Goal: Information Seeking & Learning: Learn about a topic

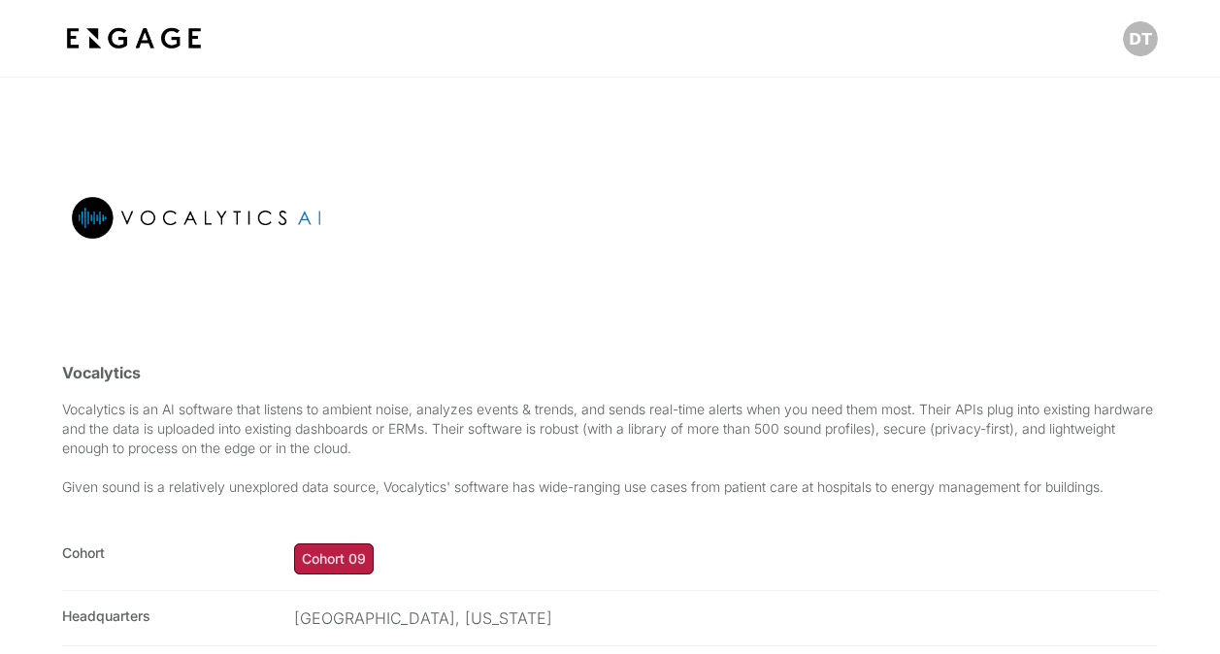
scroll to position [388, 0]
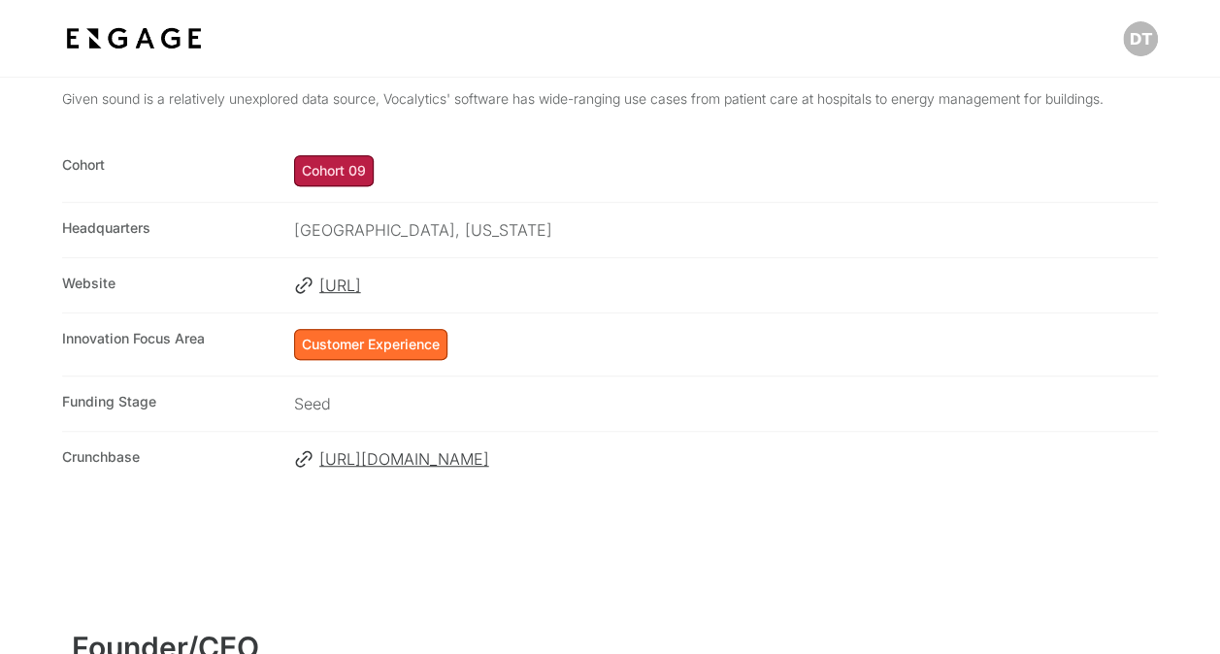
click at [966, 212] on div "Headquarters Newport Beach, California" at bounding box center [610, 229] width 1096 height 55
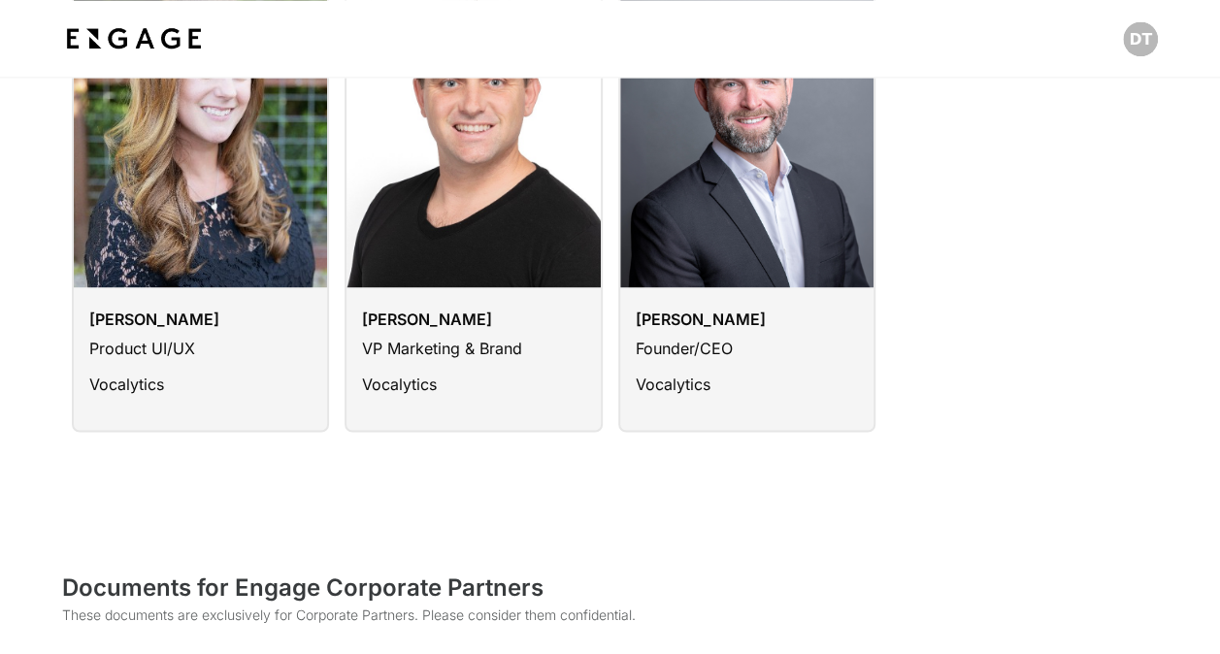
scroll to position [1456, 0]
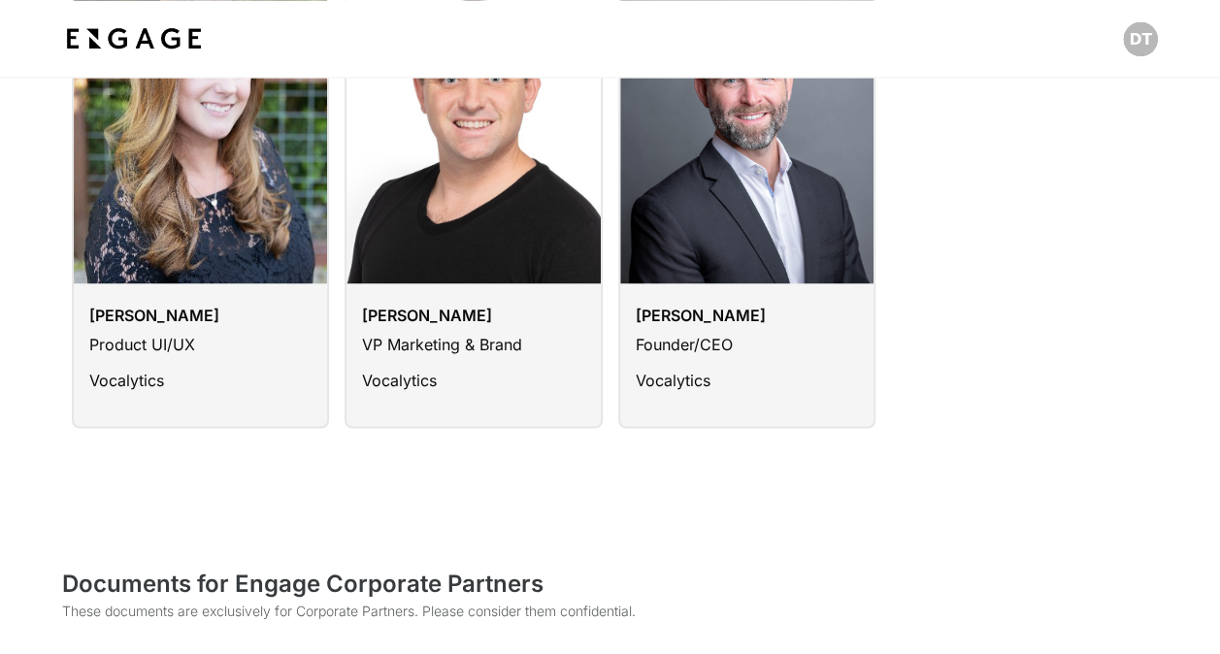
click at [699, 262] on link at bounding box center [747, 199] width 258 height 457
click at [705, 347] on link at bounding box center [747, 199] width 258 height 457
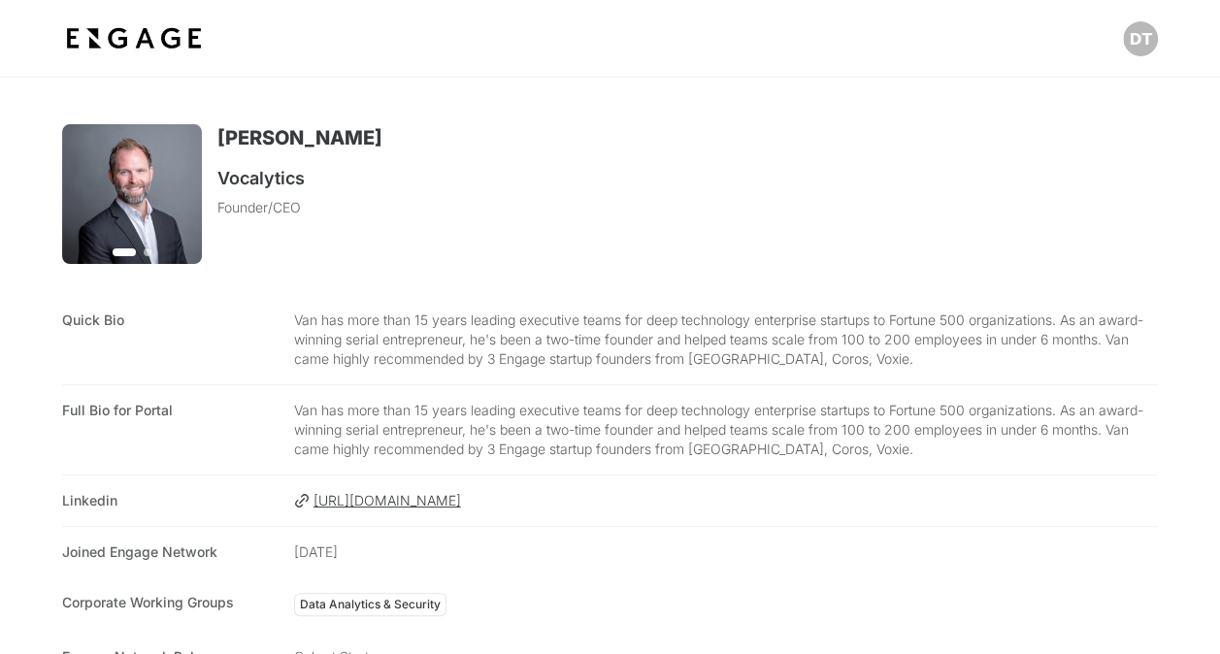
click at [488, 493] on span "https://www.linkedin.com/in/vanjwest/" at bounding box center [735, 500] width 844 height 19
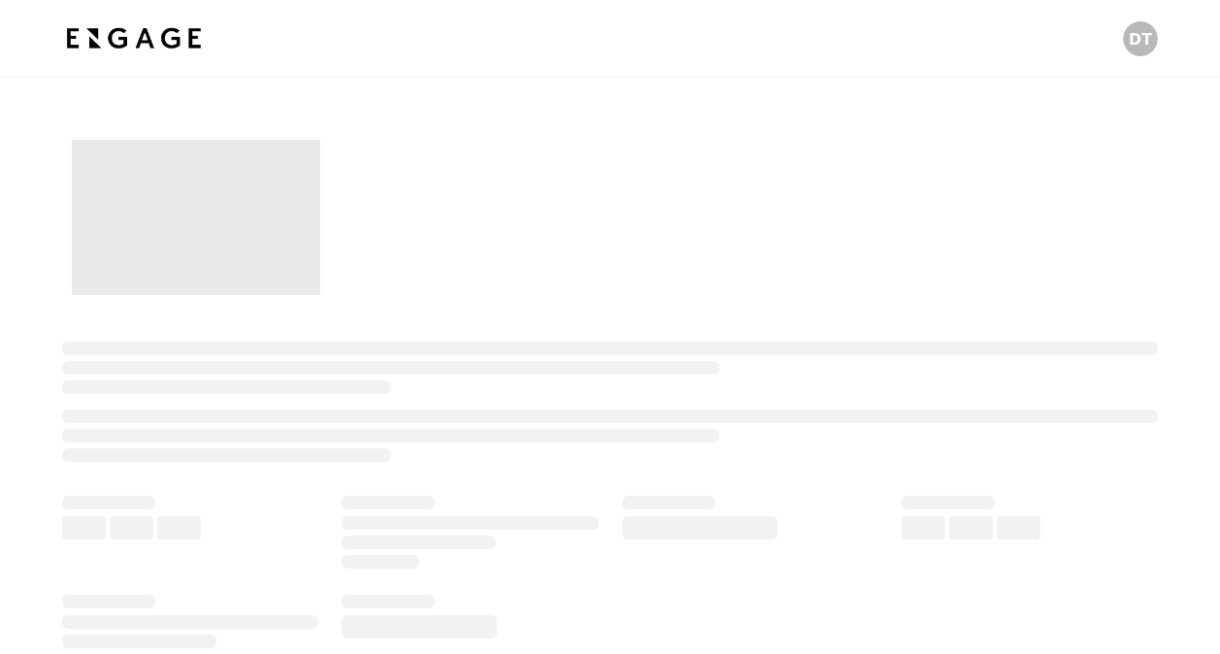
scroll to position [78, 0]
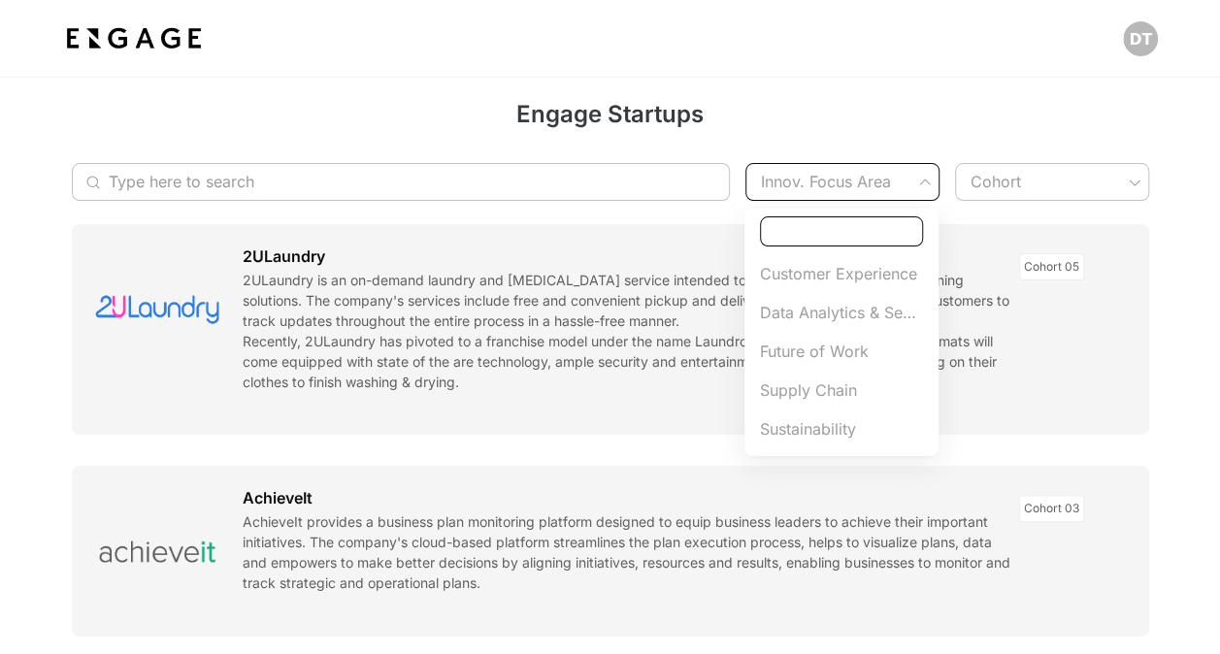
click at [848, 279] on span "Customer Experience" at bounding box center [841, 273] width 163 height 23
type input "Customer Experience"
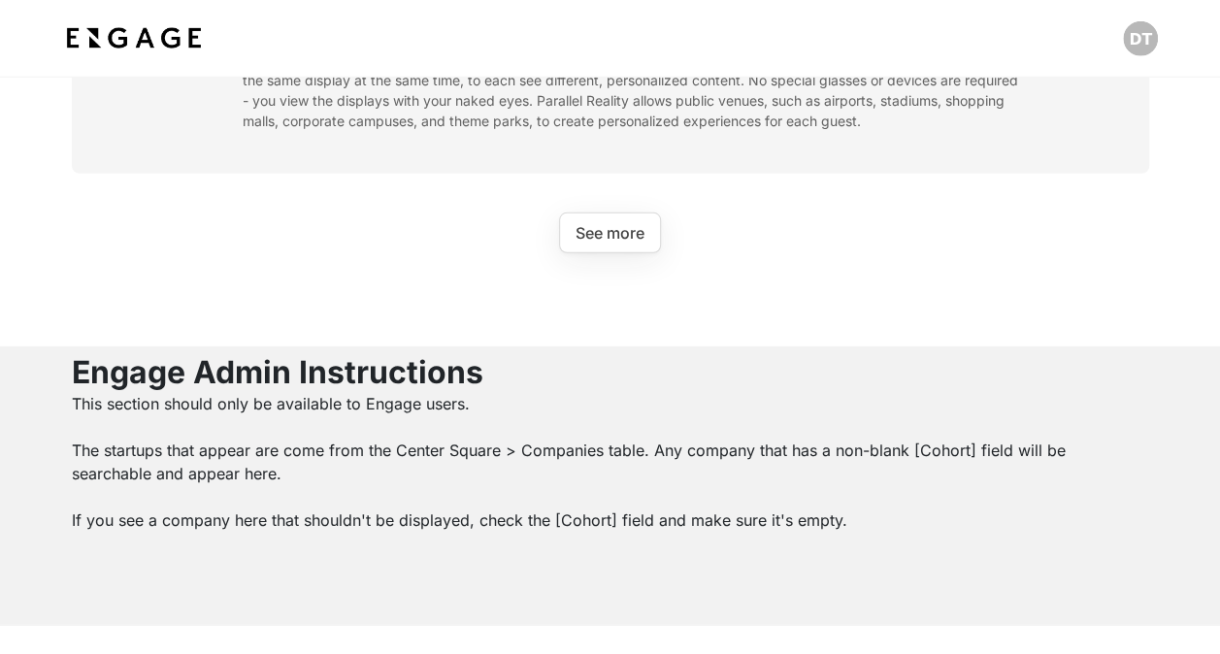
scroll to position [2513, 0]
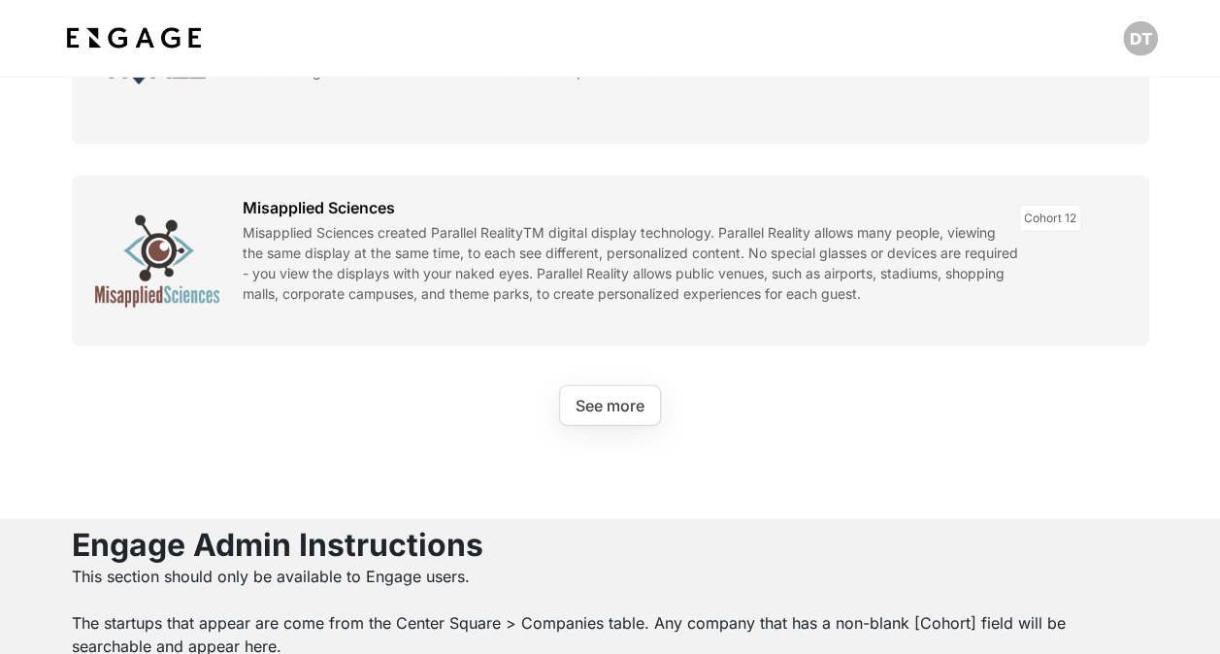
click at [600, 398] on button "See more" at bounding box center [610, 405] width 102 height 41
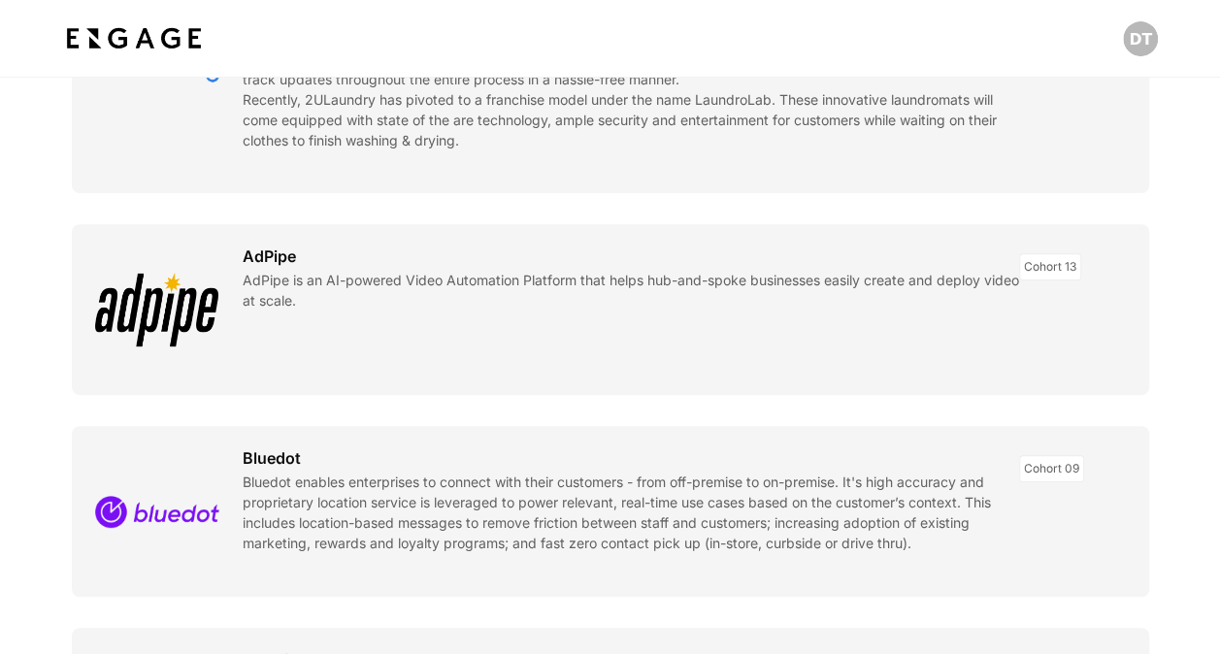
scroll to position [378, 0]
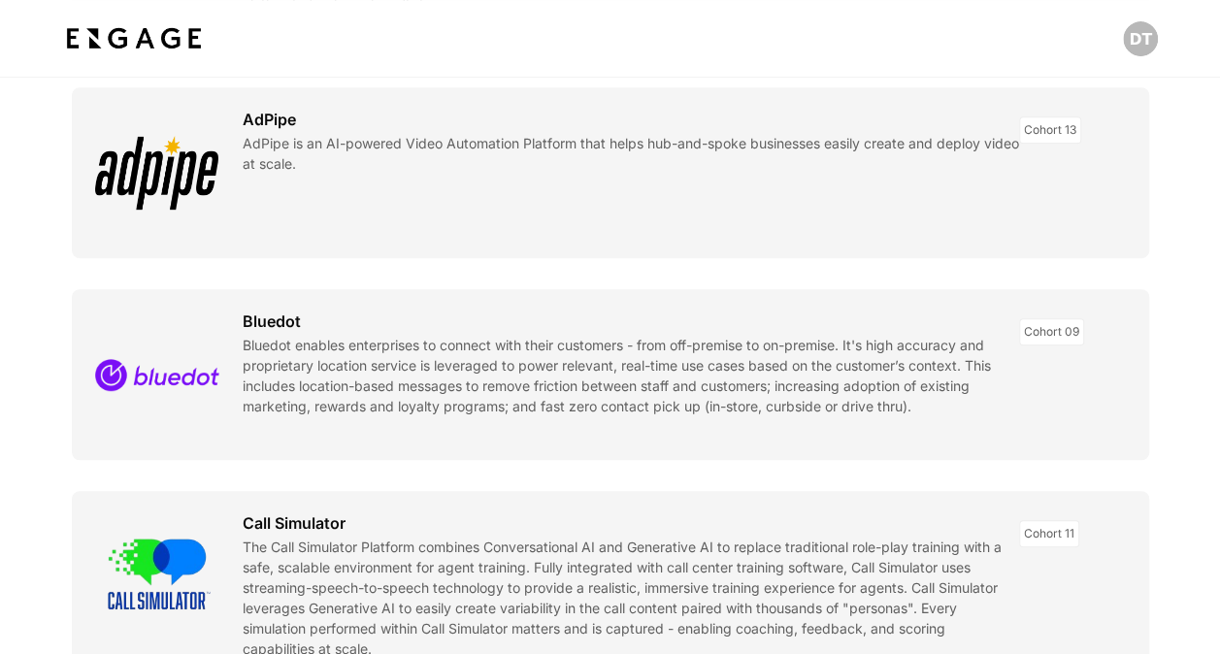
click at [146, 377] on link at bounding box center [610, 374] width 1077 height 171
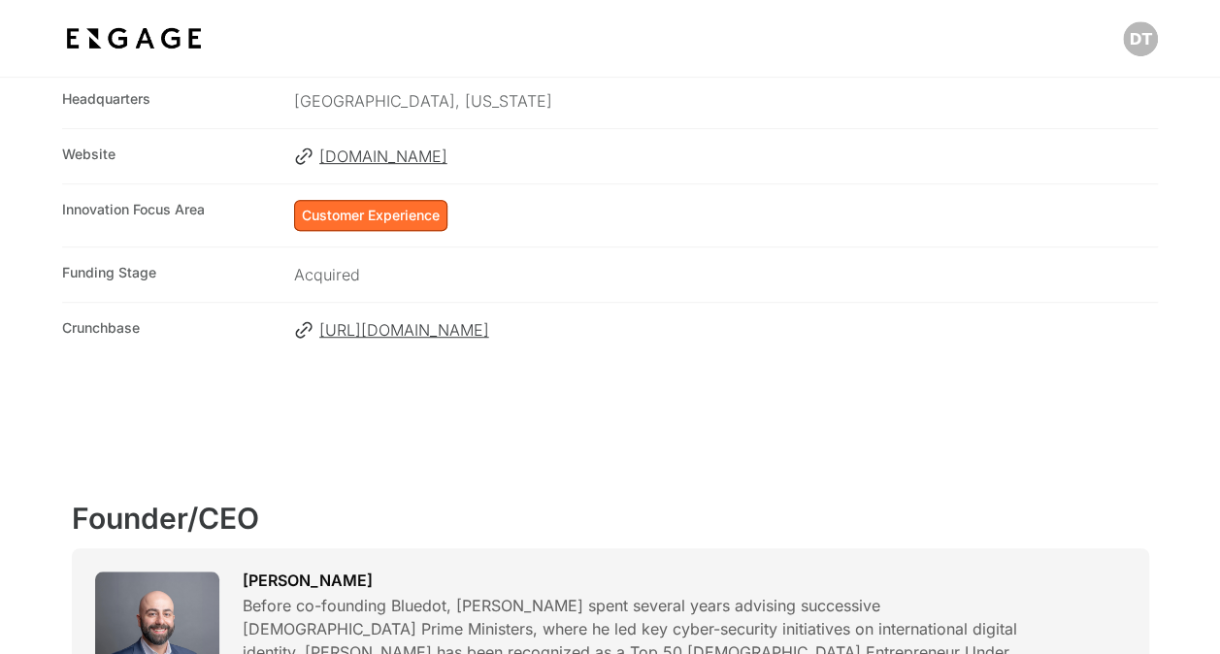
scroll to position [194, 0]
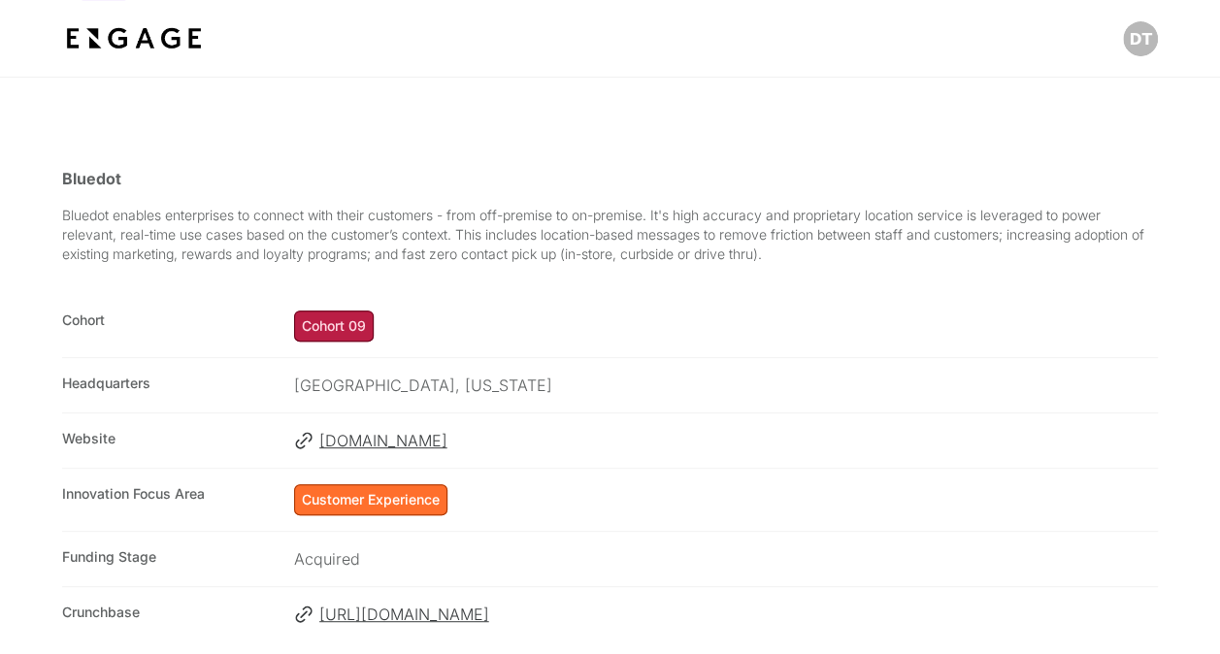
click at [370, 439] on span "[DOMAIN_NAME]" at bounding box center [738, 440] width 838 height 23
